Goal: Information Seeking & Learning: Learn about a topic

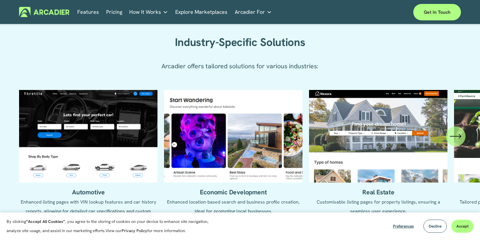
scroll to position [614, 0]
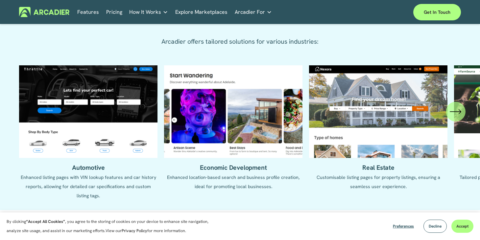
click at [455, 118] on div "\a \a \a Next\a \a" at bounding box center [455, 112] width 20 height 20
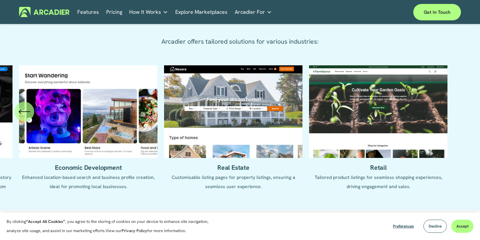
click at [17, 115] on div "\a \a Previous\a \a \a" at bounding box center [24, 112] width 20 height 20
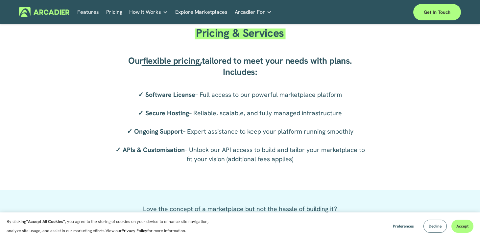
scroll to position [1043, 0]
click at [110, 14] on link "Pricing" at bounding box center [114, 12] width 16 height 10
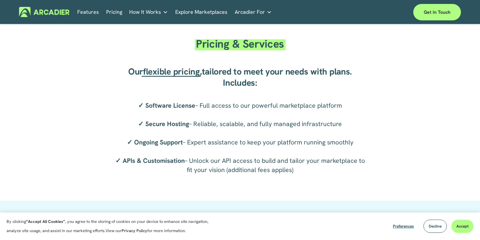
scroll to position [1034, 0]
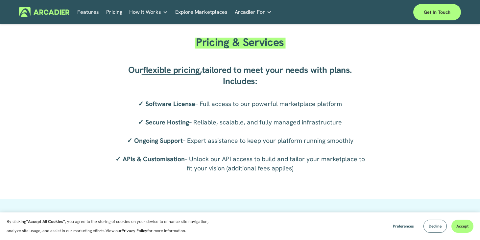
click at [92, 11] on link "Features" at bounding box center [88, 12] width 22 height 10
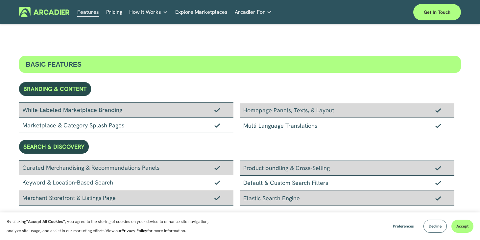
click at [54, 12] on img at bounding box center [44, 12] width 50 height 10
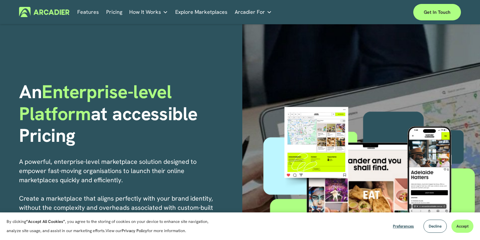
click at [49, 11] on img at bounding box center [44, 12] width 50 height 10
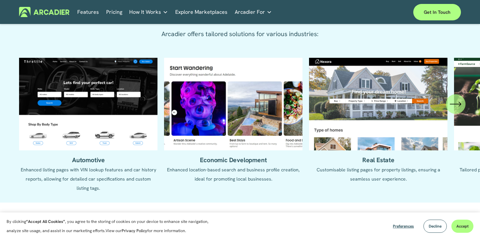
scroll to position [624, 0]
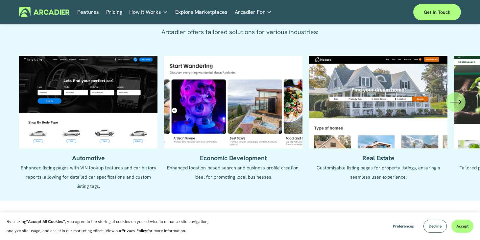
click at [455, 101] on icon "\a \a \a Next\a \a" at bounding box center [455, 102] width 12 height 12
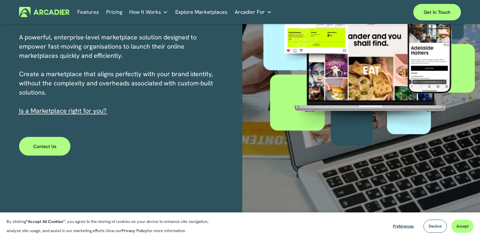
scroll to position [0, 0]
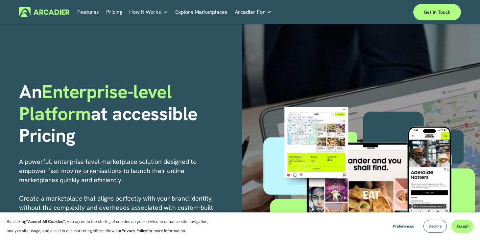
click at [85, 11] on link "Features" at bounding box center [88, 12] width 22 height 10
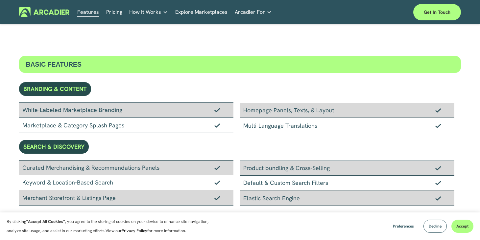
click at [53, 13] on img at bounding box center [44, 12] width 50 height 10
